Goal: Information Seeking & Learning: Learn about a topic

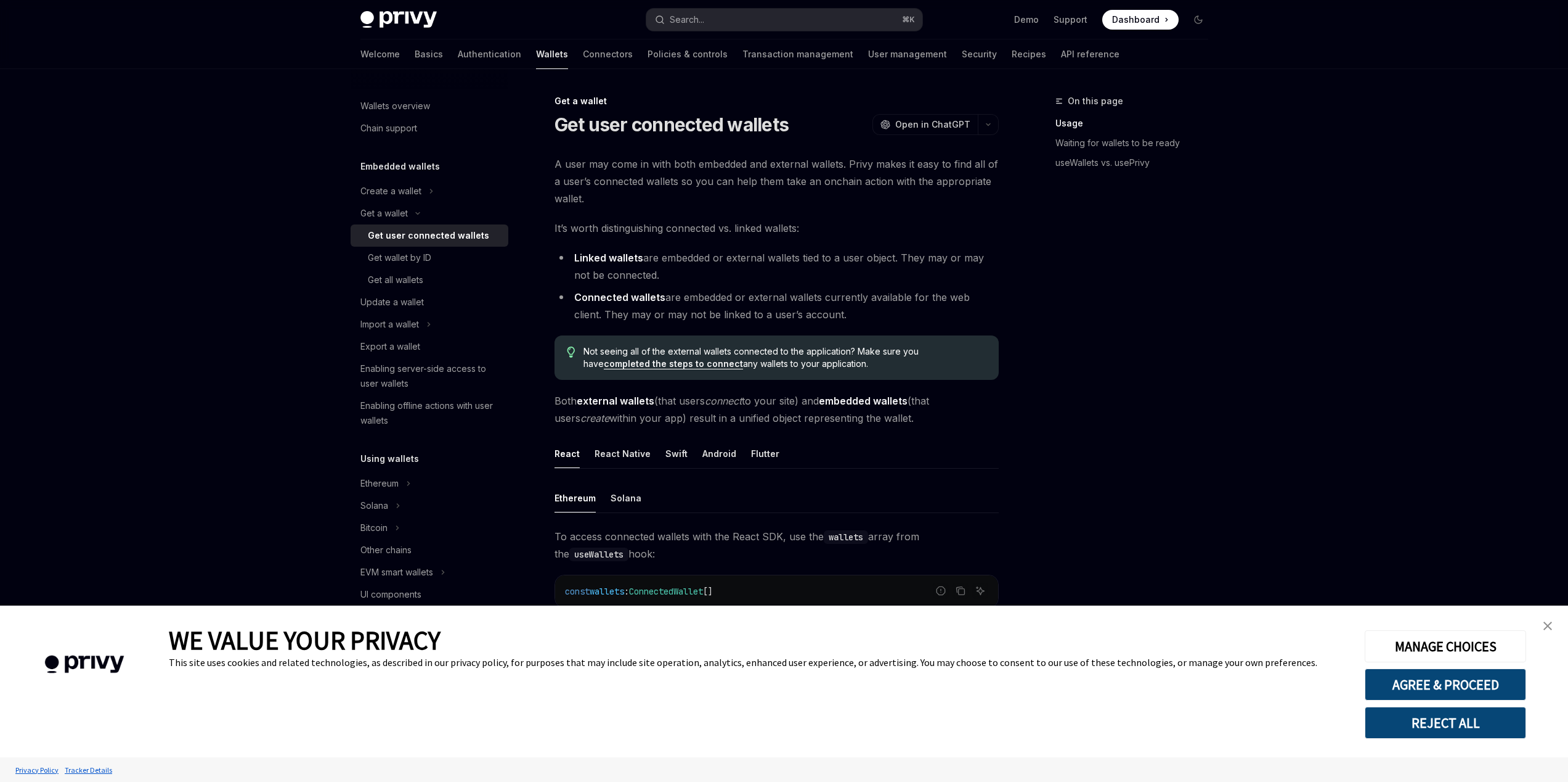
click at [1555, 620] on link "close banner" at bounding box center [1547, 626] width 25 height 25
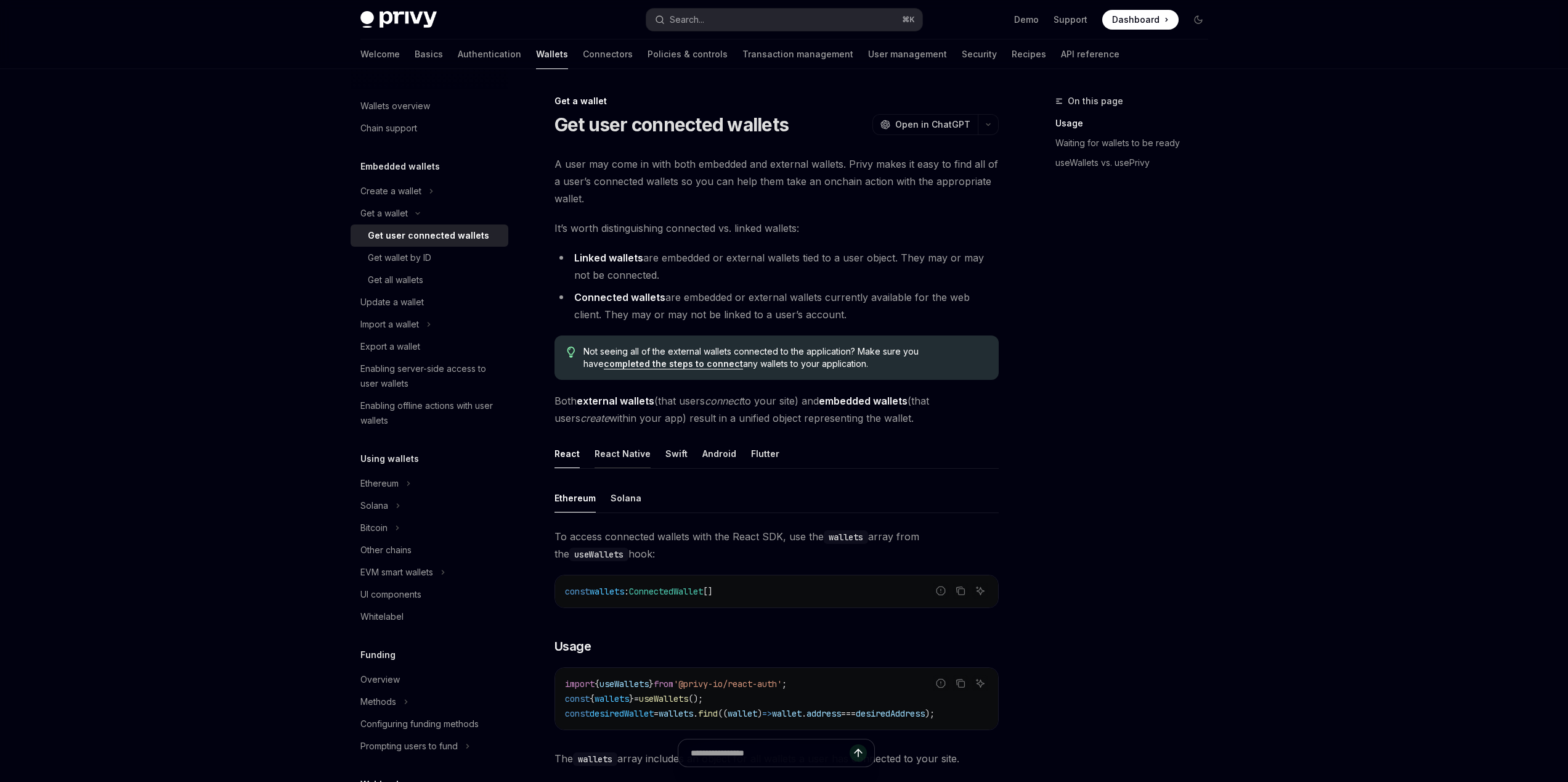
click at [619, 455] on div "React Native" at bounding box center [622, 453] width 56 height 29
click at [572, 453] on div "React" at bounding box center [566, 453] width 25 height 29
click at [598, 452] on div "React Native" at bounding box center [622, 453] width 56 height 29
click at [569, 455] on div "React" at bounding box center [566, 453] width 25 height 29
type textarea "*"
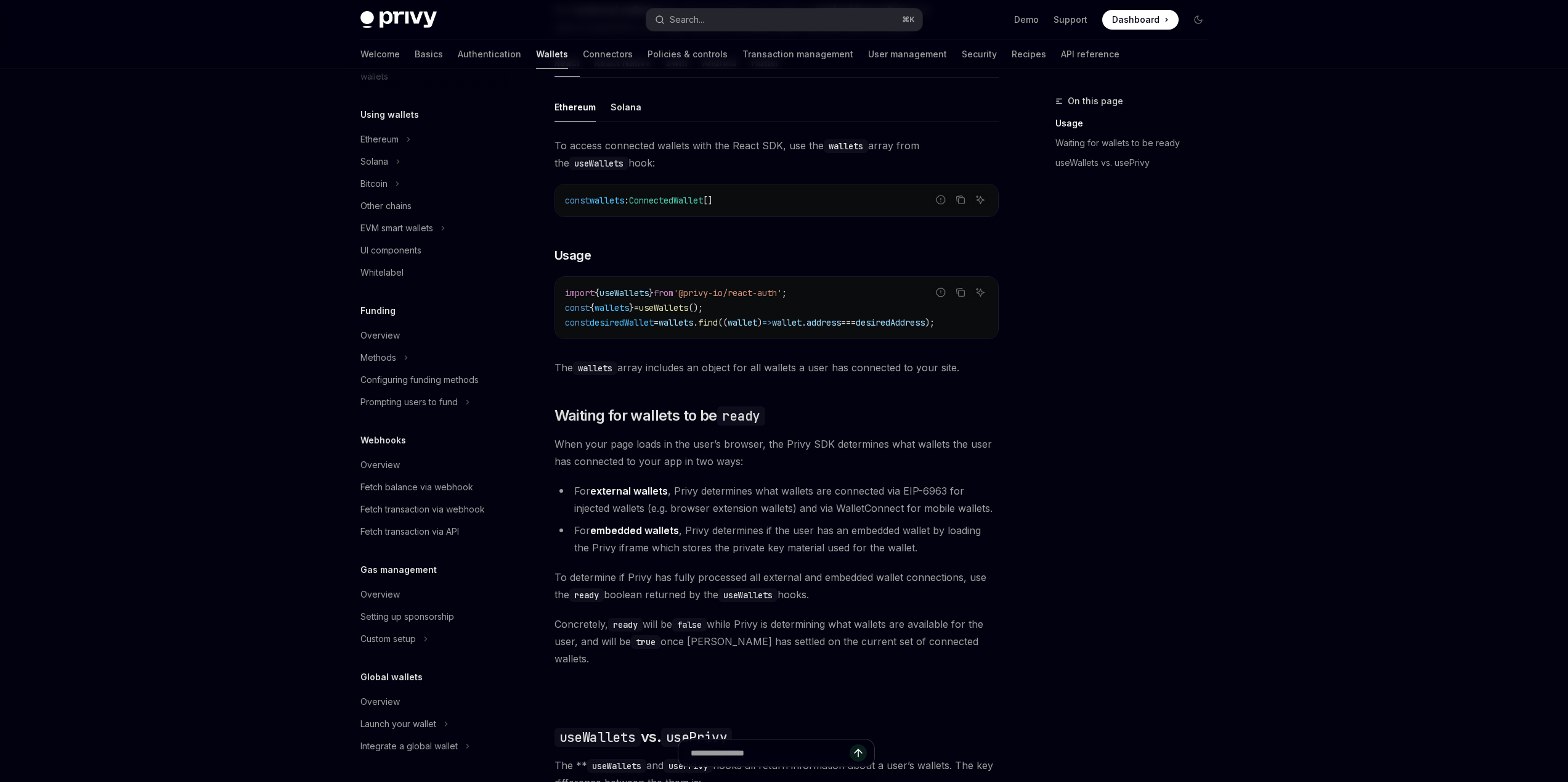
scroll to position [348, 0]
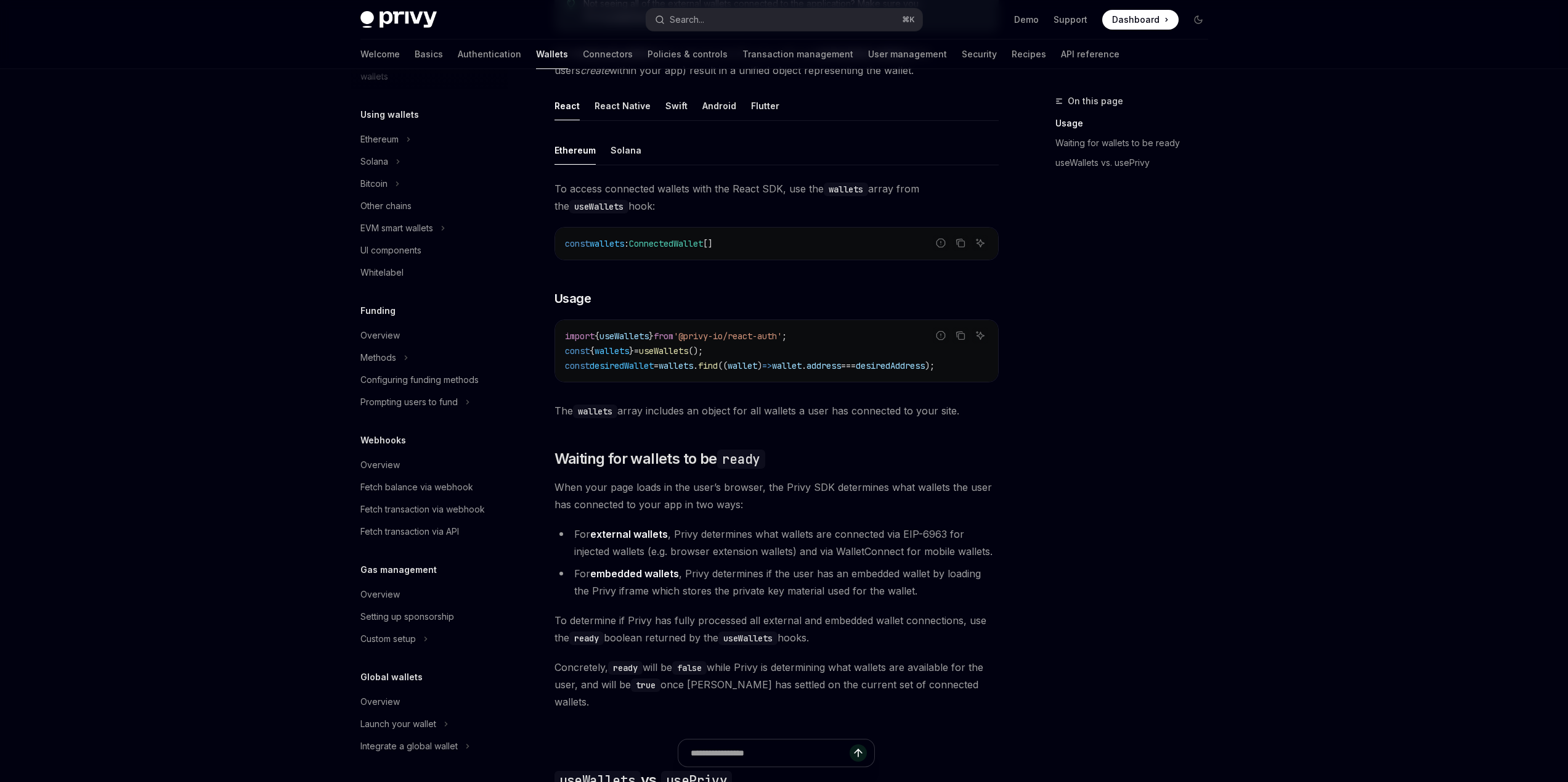
click at [208, 74] on div "Skip to main content Privy Docs home page Search... ⌘ K Demo Support Dashboard …" at bounding box center [784, 482] width 1568 height 1660
